Goal: Navigation & Orientation: Understand site structure

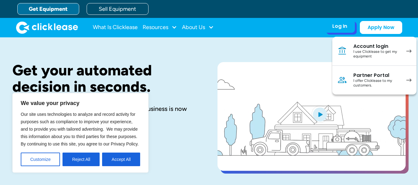
click at [358, 54] on div "I use Clicklease to get my equipment" at bounding box center [376, 54] width 47 height 10
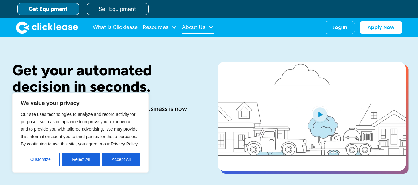
click at [197, 27] on div "About Us" at bounding box center [193, 27] width 23 height 0
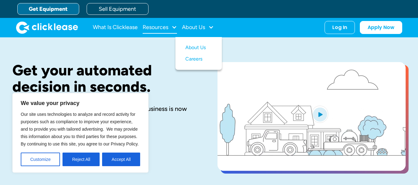
click at [160, 27] on div "Resources" at bounding box center [156, 27] width 26 height 0
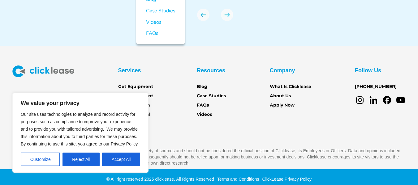
scroll to position [2231, 0]
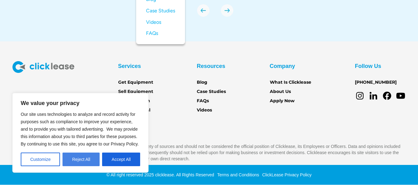
click at [81, 160] on button "Reject All" at bounding box center [80, 160] width 37 height 14
